Goal: Navigation & Orientation: Find specific page/section

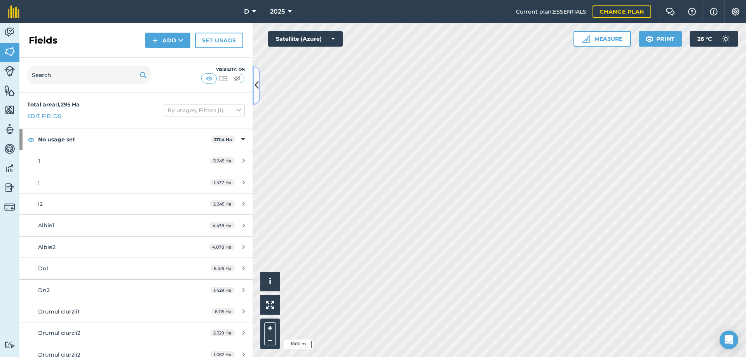
click at [256, 78] on button at bounding box center [257, 85] width 8 height 39
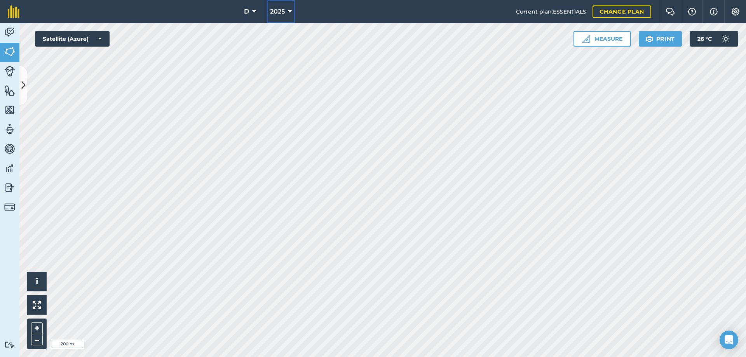
click at [288, 13] on icon at bounding box center [290, 11] width 4 height 9
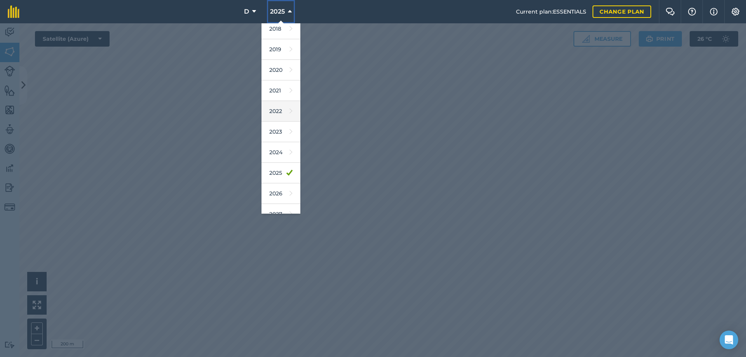
scroll to position [36, 0]
click at [282, 180] on link "2026" at bounding box center [281, 183] width 39 height 21
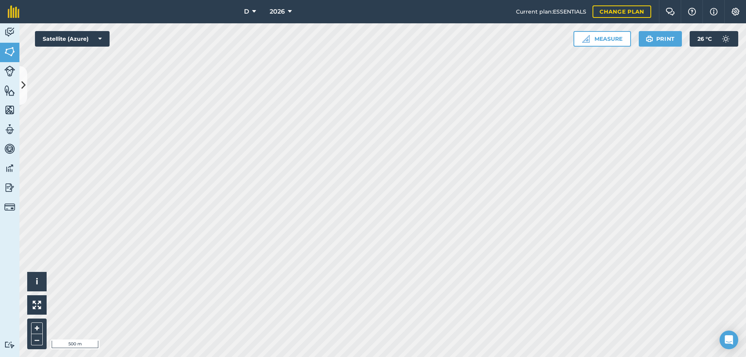
click at [273, 357] on html "D 2026 Current plan : ESSENTIALS Change plan Farm Chat Help Info Settings D - 2…" at bounding box center [373, 178] width 746 height 357
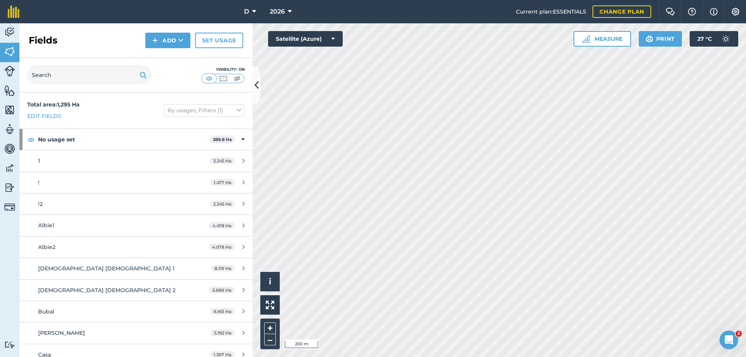
click at [398, 357] on html "D 2026 Current plan : ESSENTIALS Change plan Farm Chat Help Info Settings D - 2…" at bounding box center [373, 178] width 746 height 357
click at [256, 86] on icon at bounding box center [257, 85] width 4 height 14
